Goal: Navigation & Orientation: Find specific page/section

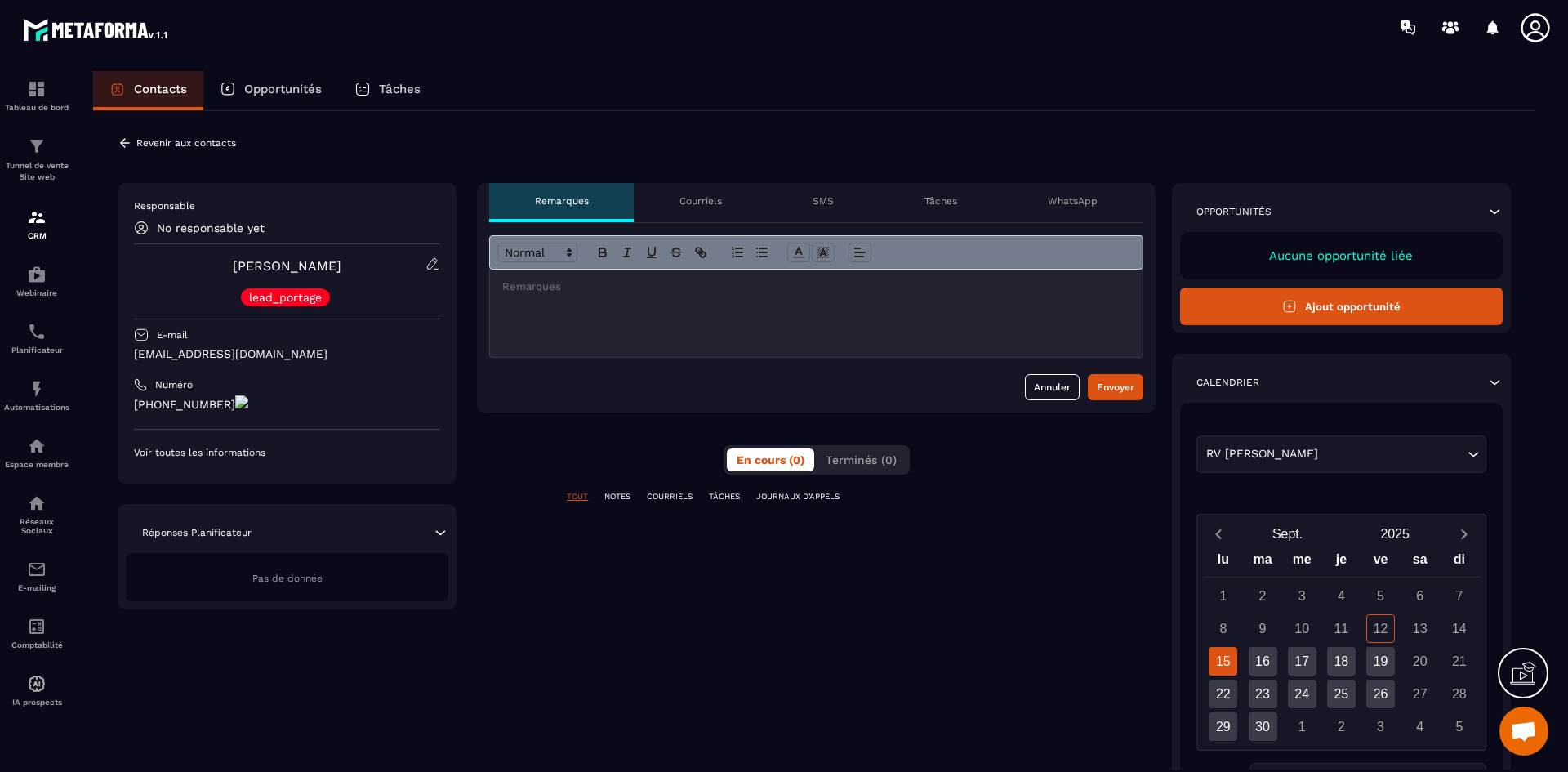
click at [708, 198] on p "Courriels" at bounding box center [700, 200] width 42 height 13
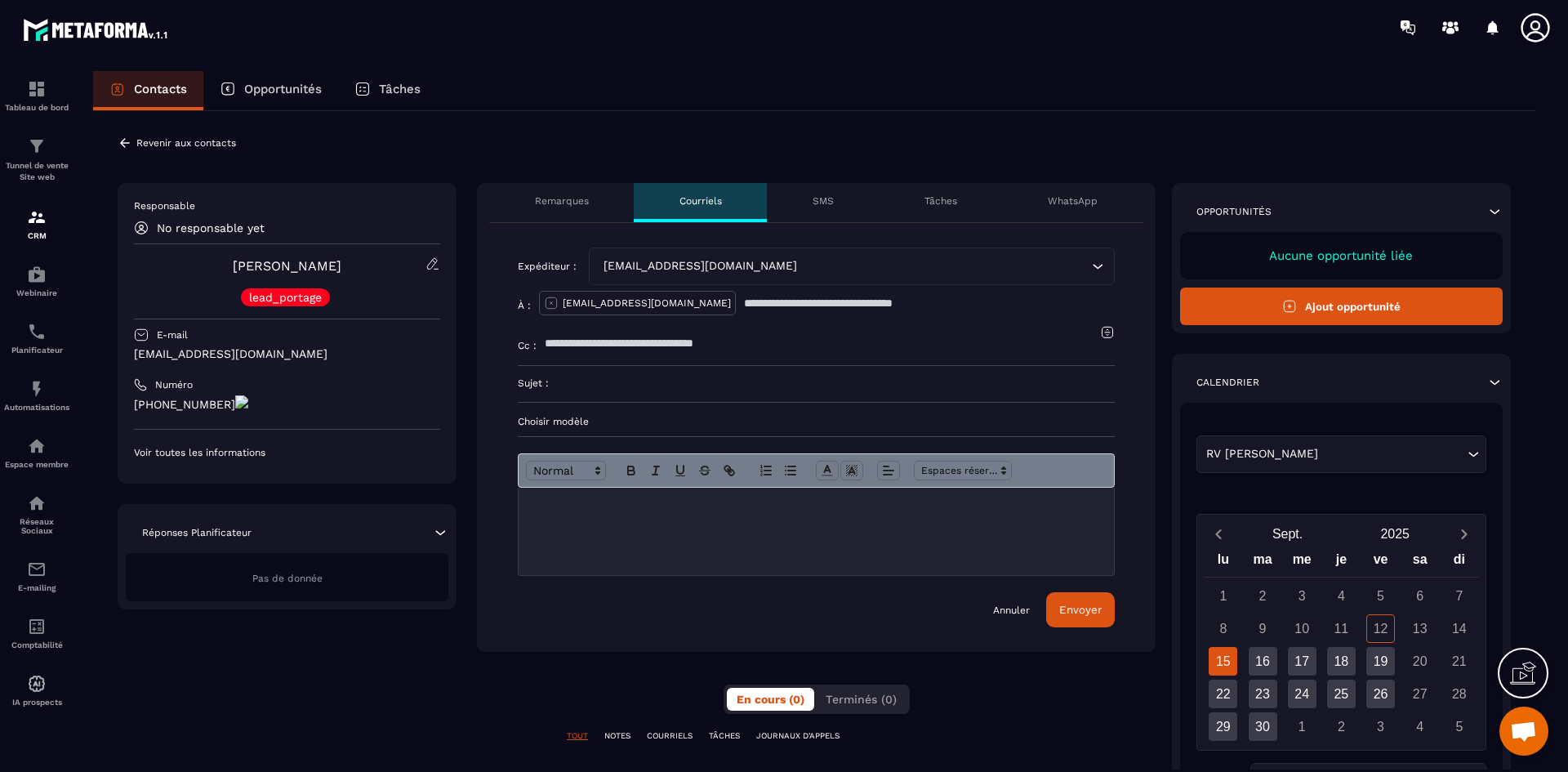
click at [846, 197] on div "SMS" at bounding box center [823, 202] width 112 height 40
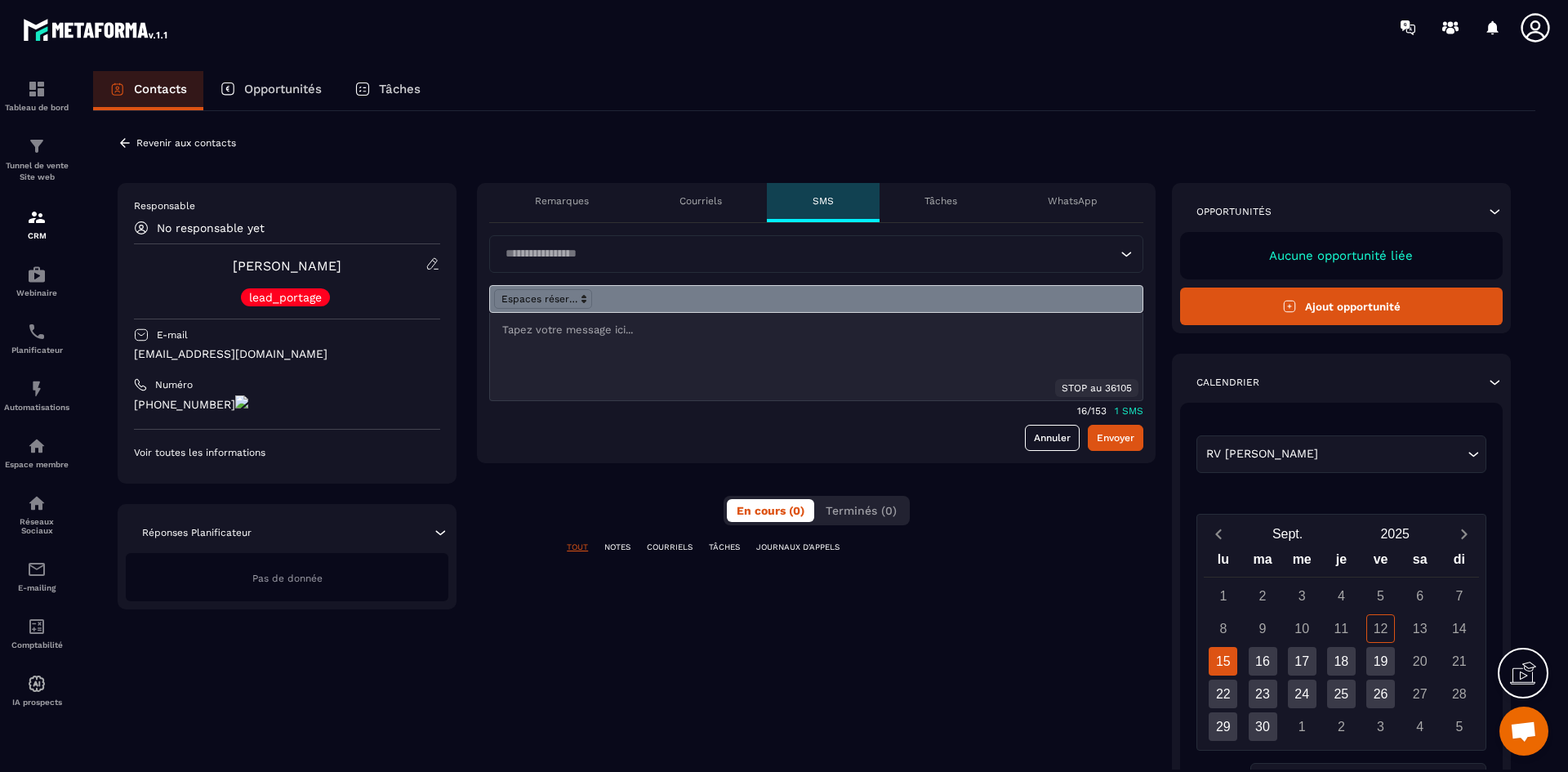
click at [935, 199] on p "Tâches" at bounding box center [941, 200] width 33 height 13
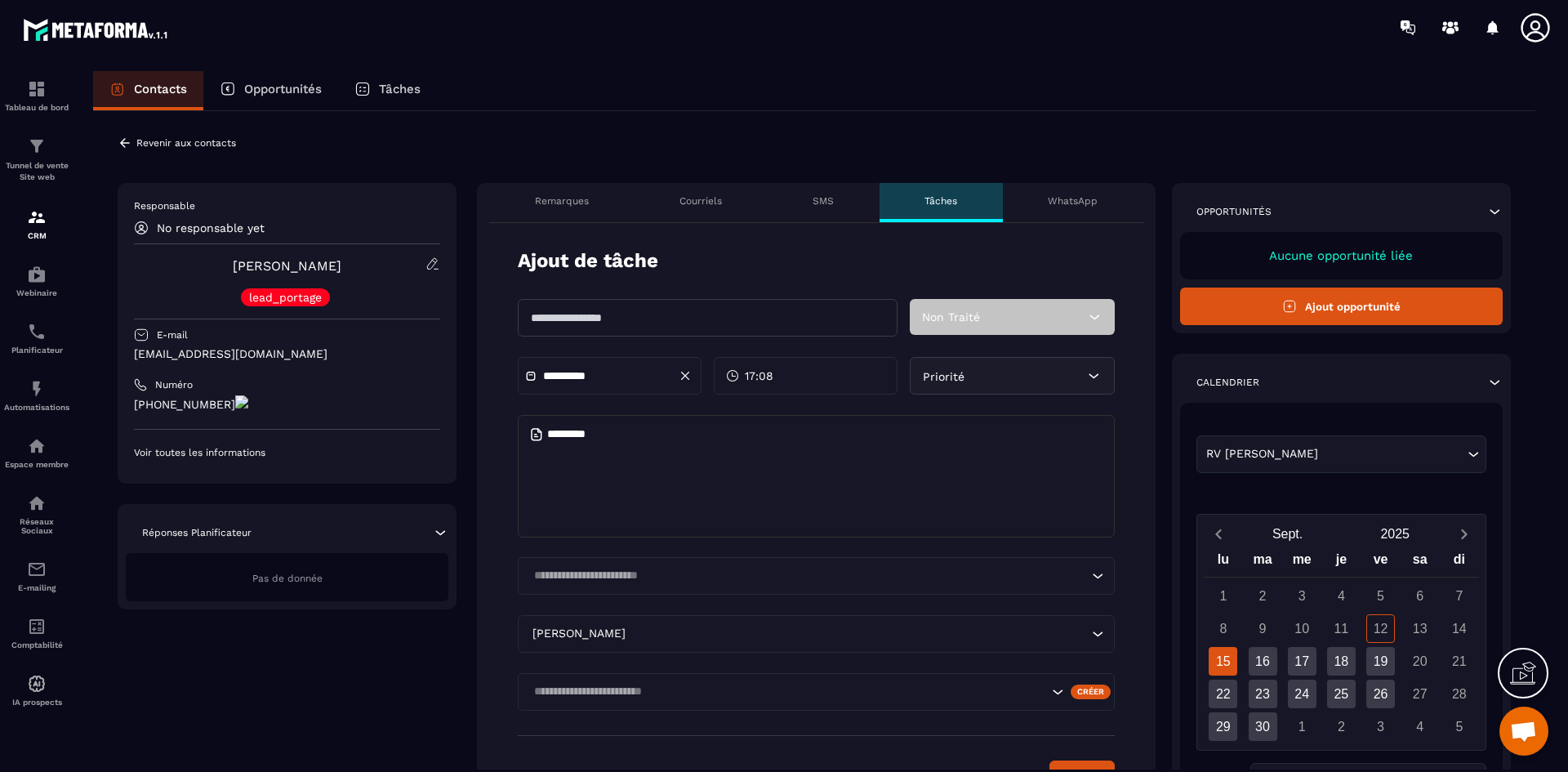
click at [1072, 199] on p "WhatsApp" at bounding box center [1073, 200] width 50 height 13
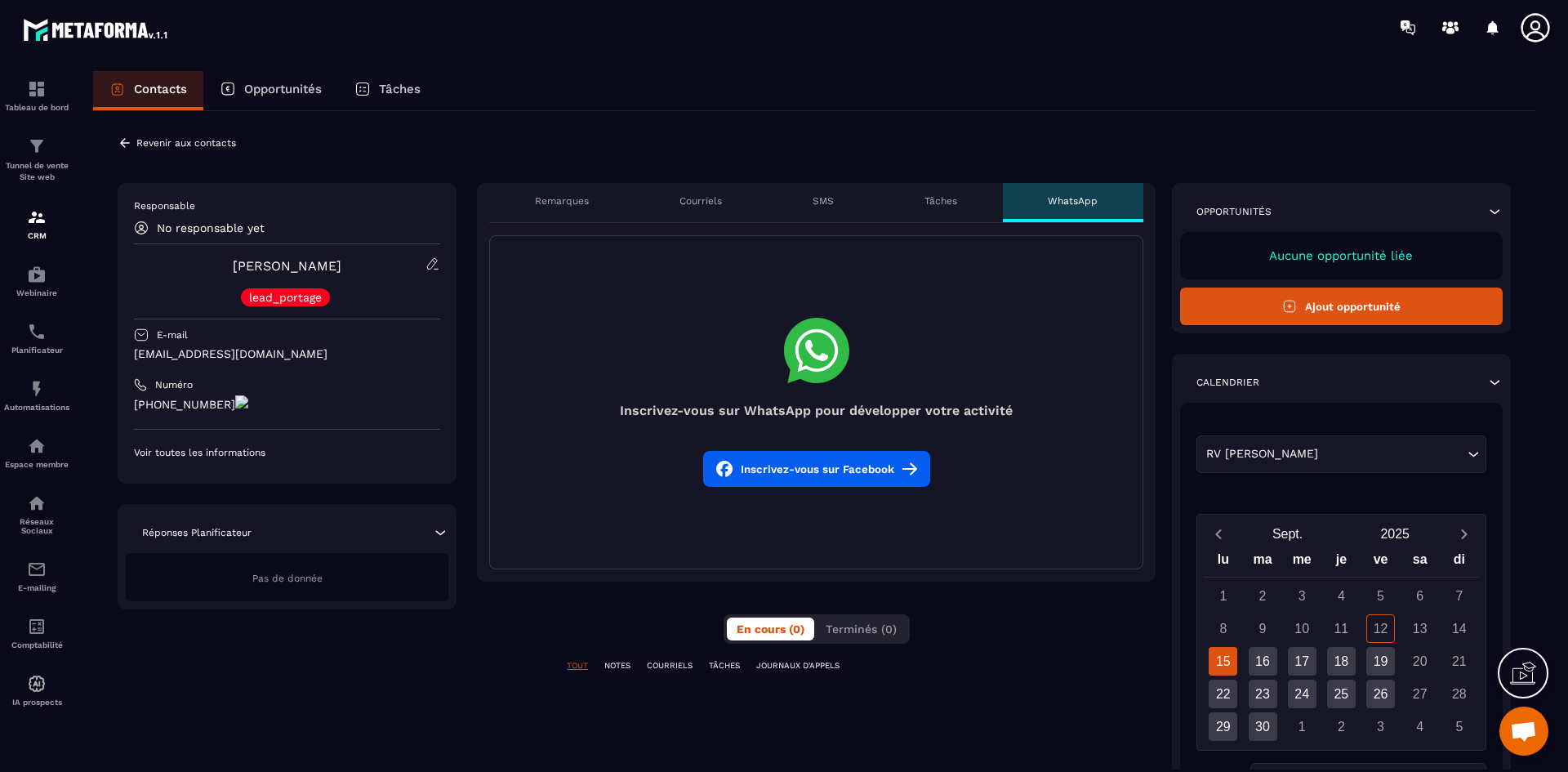
click at [380, 155] on div "**********" at bounding box center [813, 580] width 1442 height 937
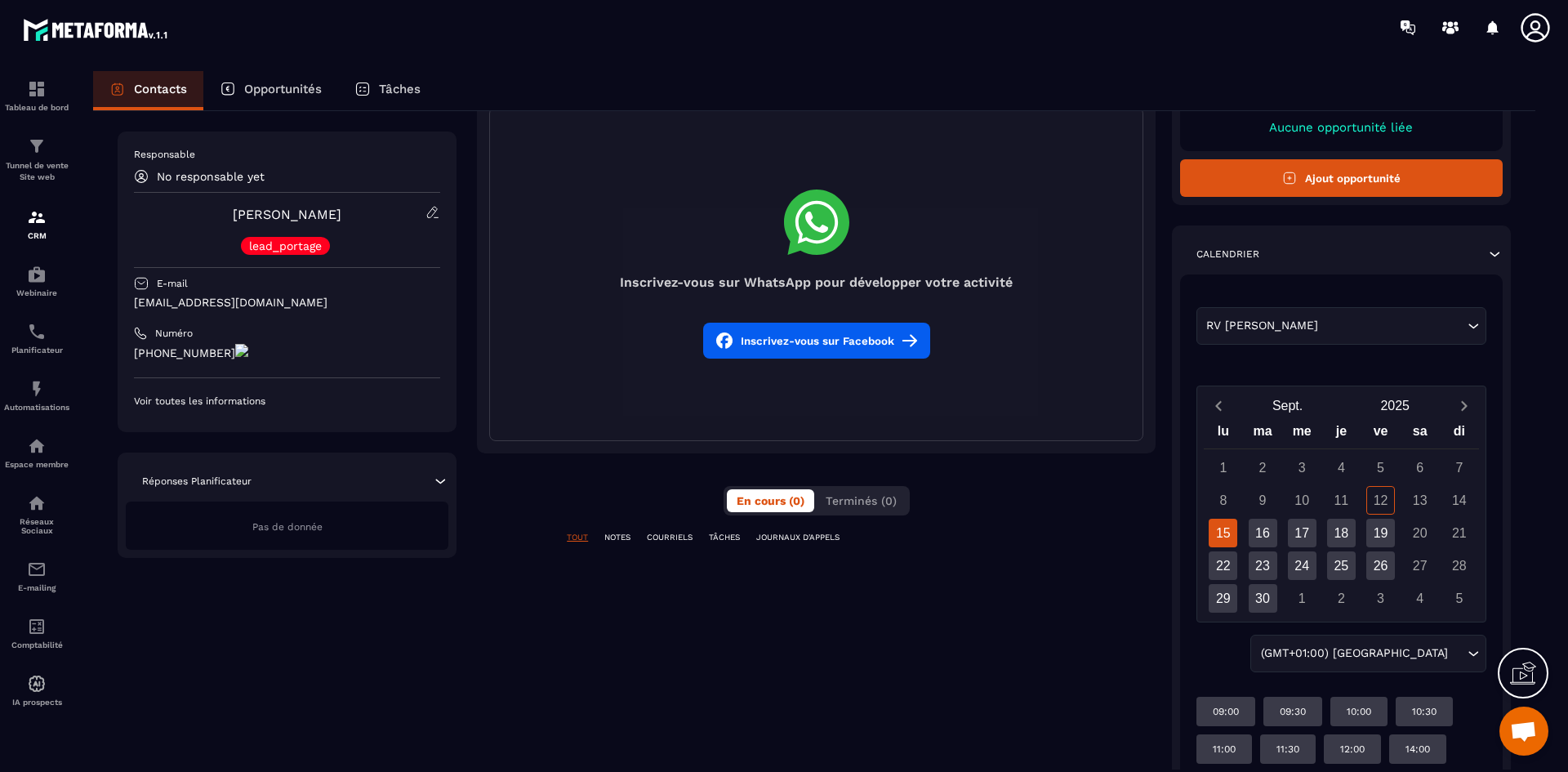
scroll to position [164, 0]
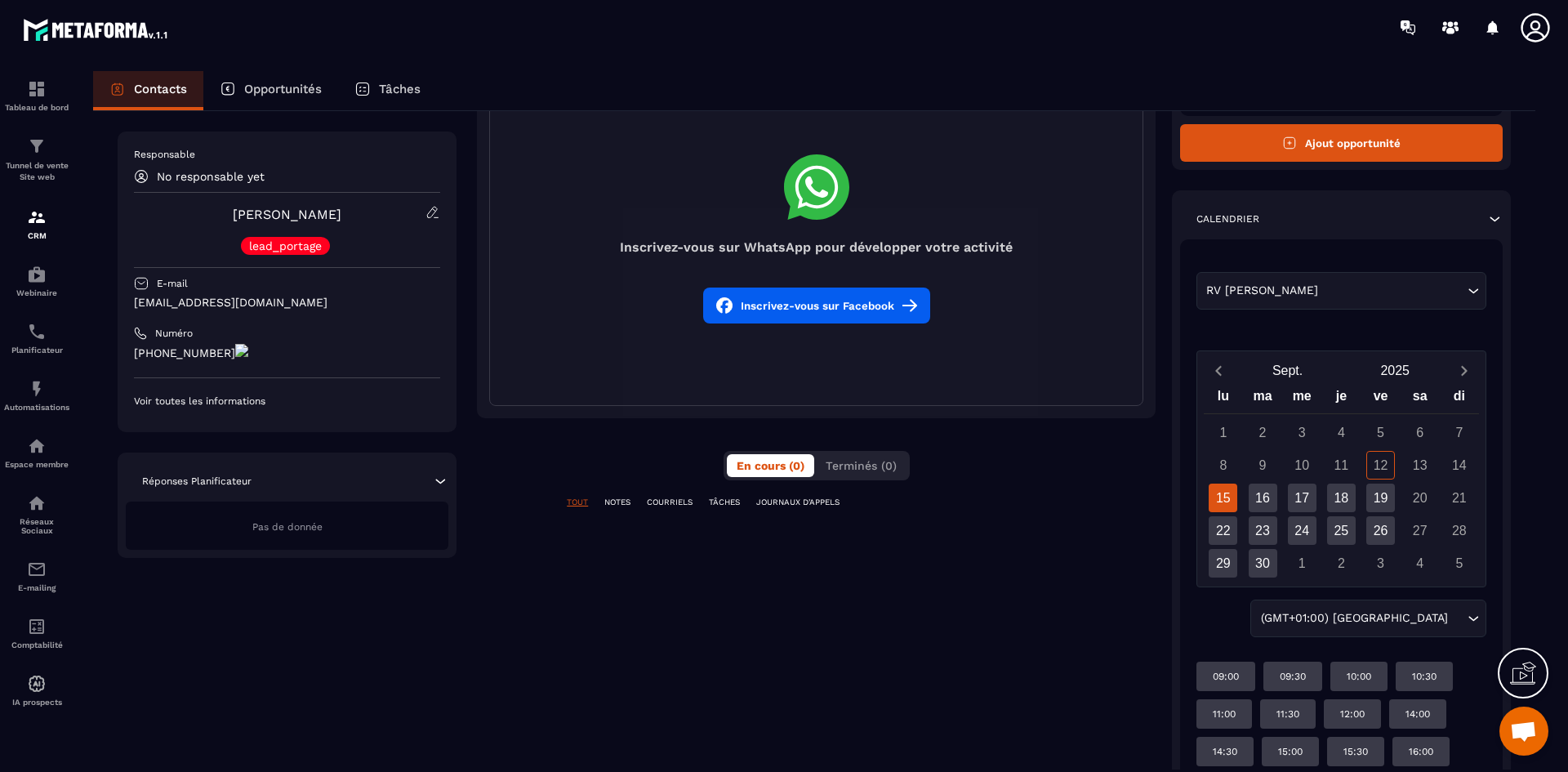
click at [618, 509] on div "TOUT NOTES COURRIELS TÂCHES JOURNAUX D'APPELS" at bounding box center [816, 512] width 678 height 32
click at [618, 507] on p "NOTES" at bounding box center [618, 502] width 26 height 11
click at [674, 500] on p "COURRIELS" at bounding box center [670, 502] width 46 height 11
click at [734, 501] on p "TÂCHES" at bounding box center [724, 502] width 31 height 11
click at [805, 500] on p "JOURNAUX D'APPELS" at bounding box center [798, 502] width 84 height 11
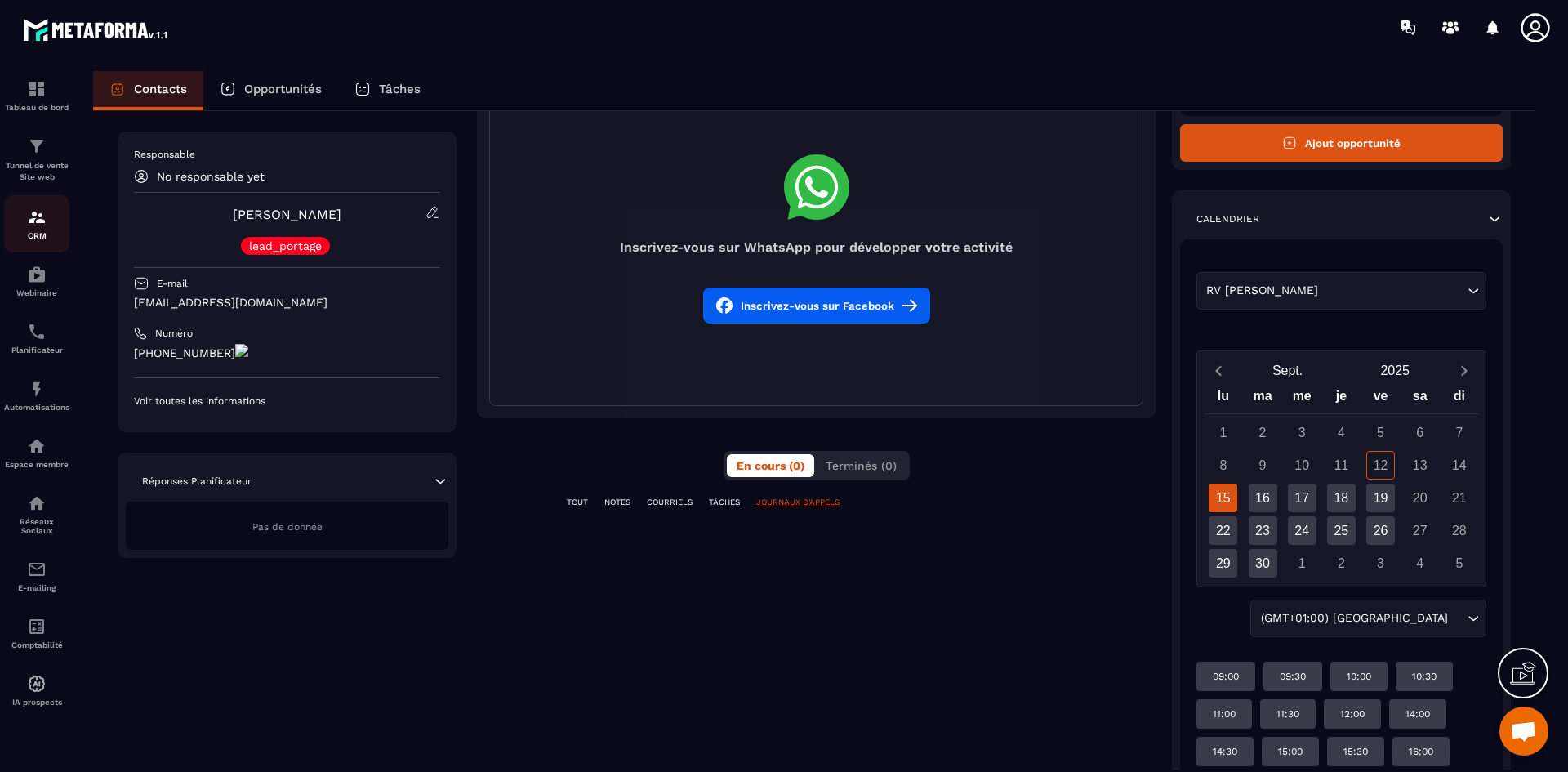
click at [33, 230] on div "CRM" at bounding box center [36, 224] width 65 height 33
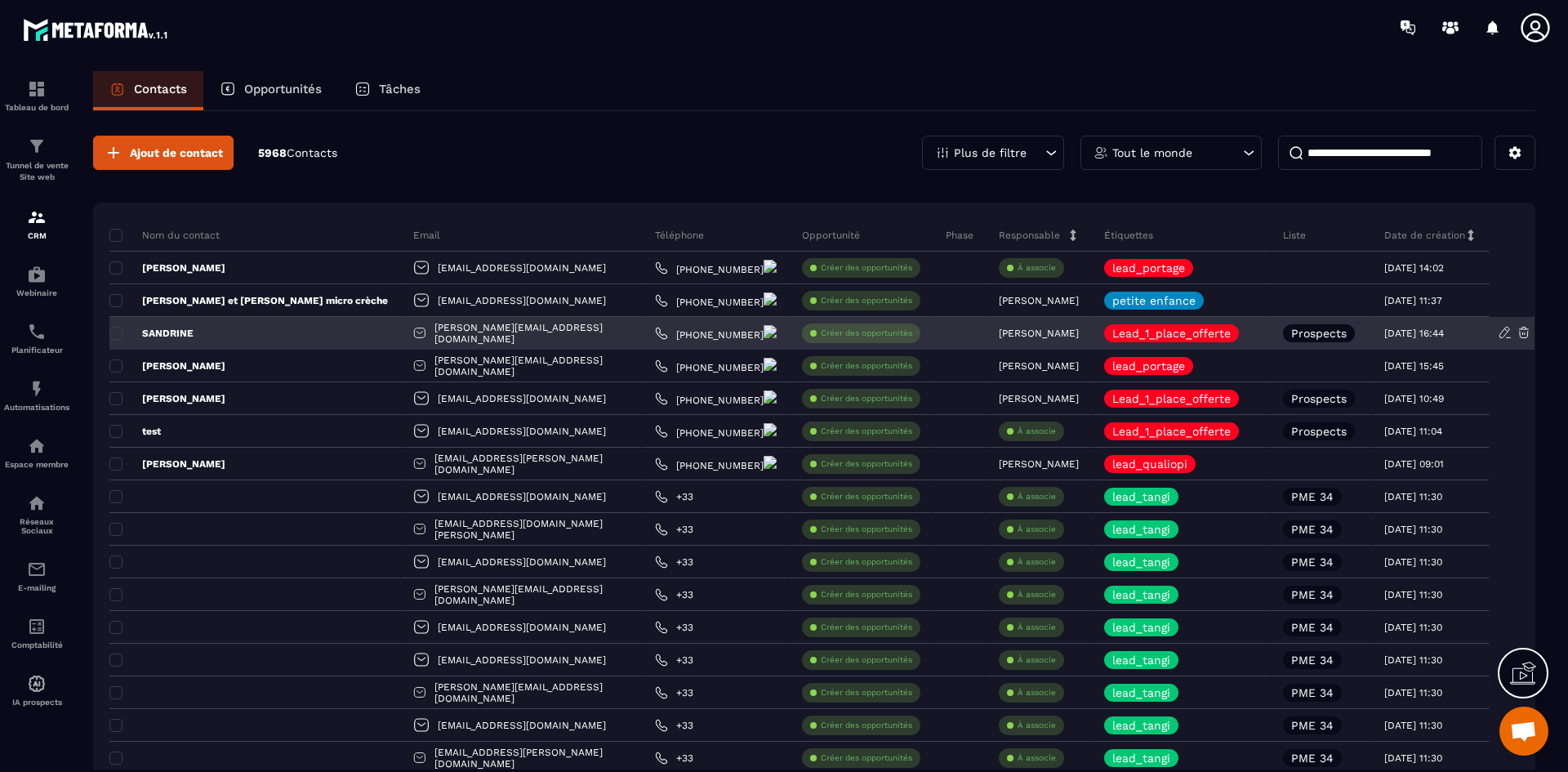
click at [165, 325] on div "SANDRINE" at bounding box center [255, 334] width 291 height 33
